Goal: Answer question/provide support

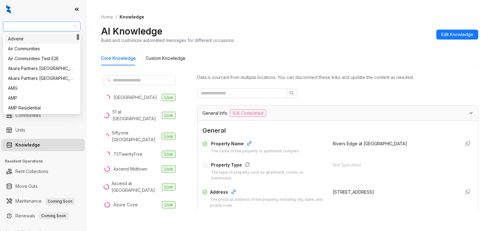
click at [27, 27] on span "RR Living" at bounding box center [42, 26] width 70 height 9
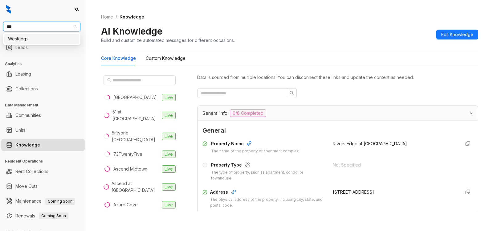
type input "****"
click at [24, 42] on div "Westcorp" at bounding box center [41, 39] width 75 height 10
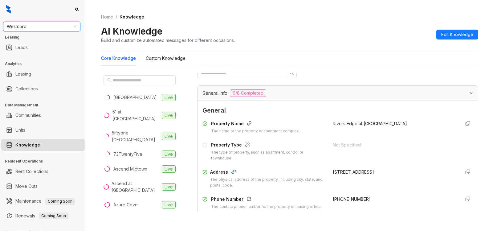
scroll to position [31, 0]
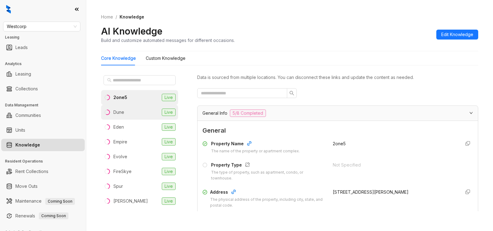
click at [124, 115] on li "Dune Live" at bounding box center [139, 112] width 77 height 15
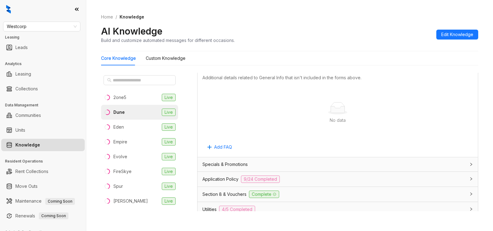
scroll to position [358, 0]
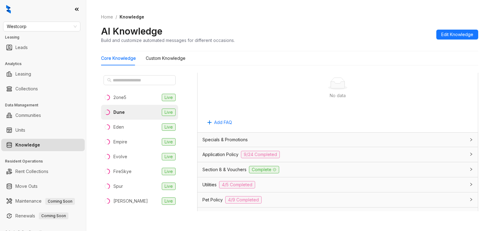
click at [329, 169] on div "Section 8 & Vouchers Complete" at bounding box center [333, 169] width 263 height 7
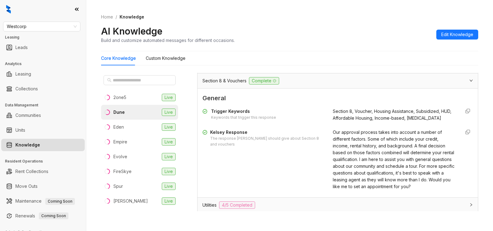
scroll to position [449, 0]
